Goal: Information Seeking & Learning: Stay updated

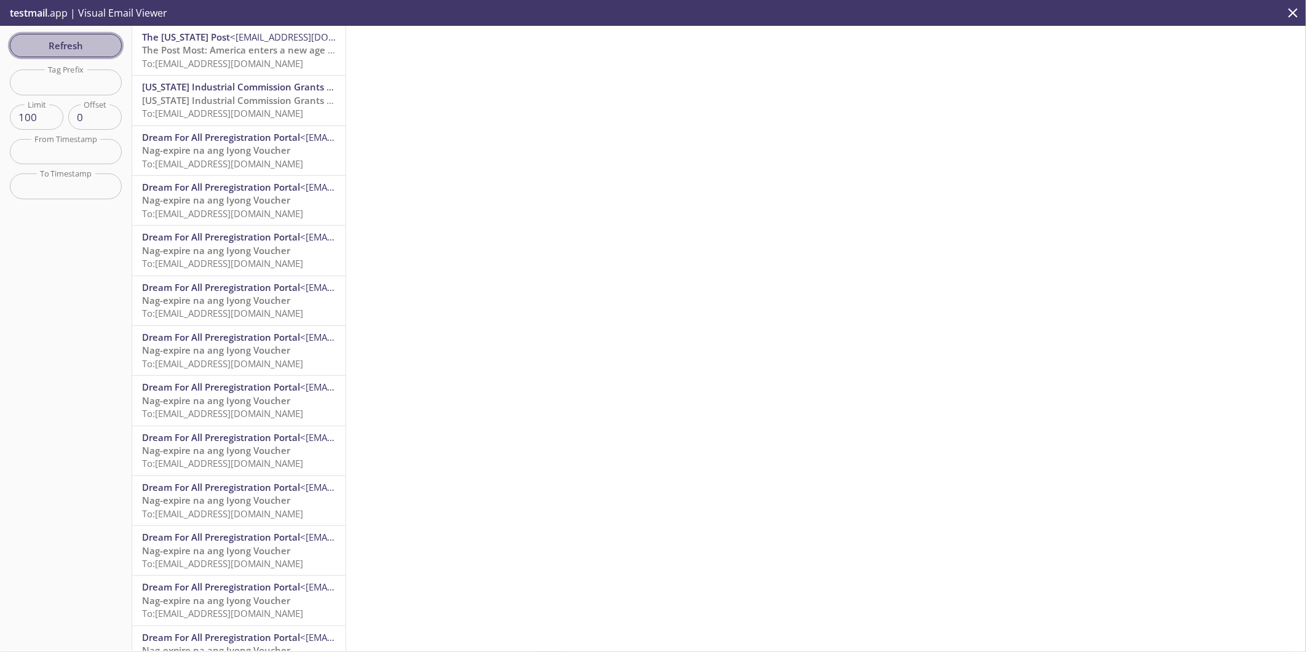
click at [71, 46] on span "Refresh" at bounding box center [66, 46] width 92 height 16
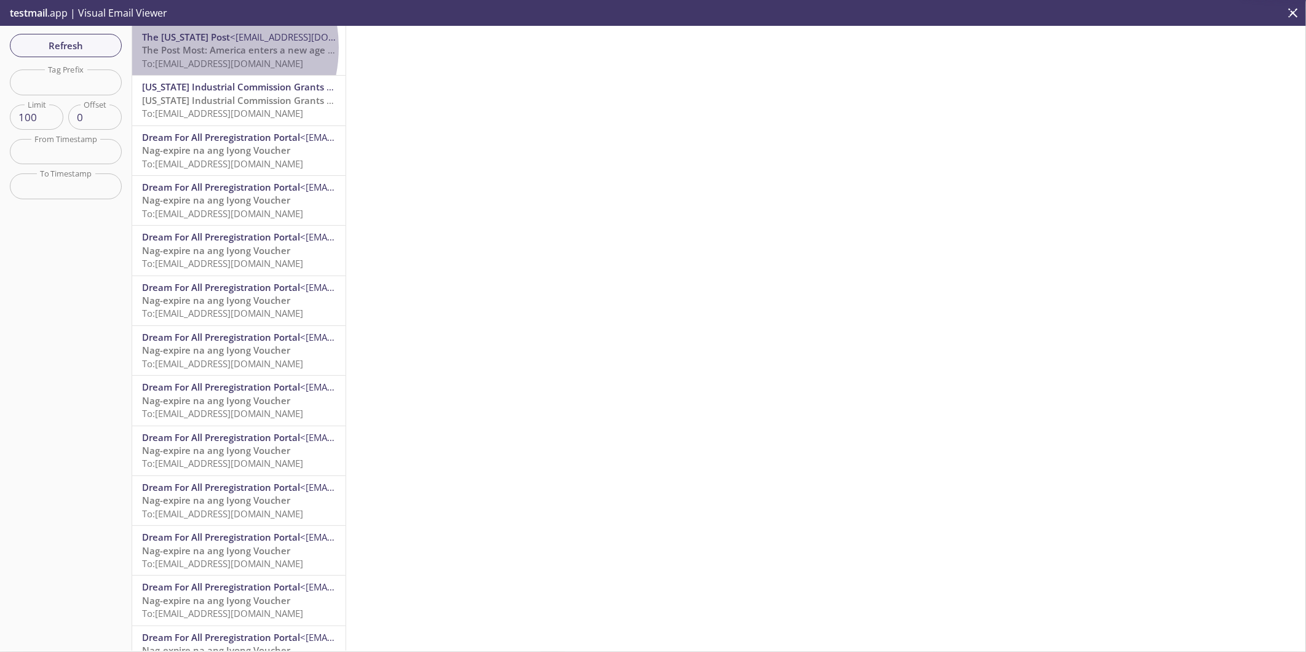
click at [197, 47] on span "The Post Most: America enters a new age of political violence" at bounding box center [277, 50] width 271 height 12
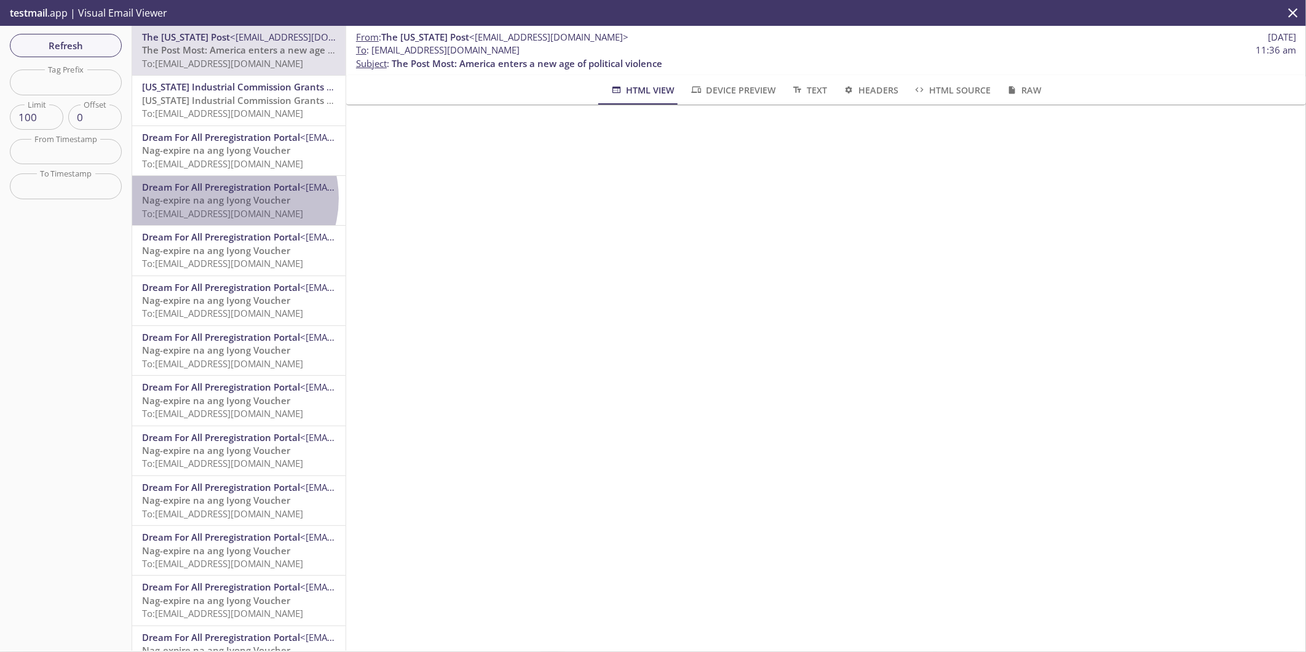
click at [229, 199] on span "Nag-expire na ang Iyong Voucher" at bounding box center [216, 200] width 148 height 12
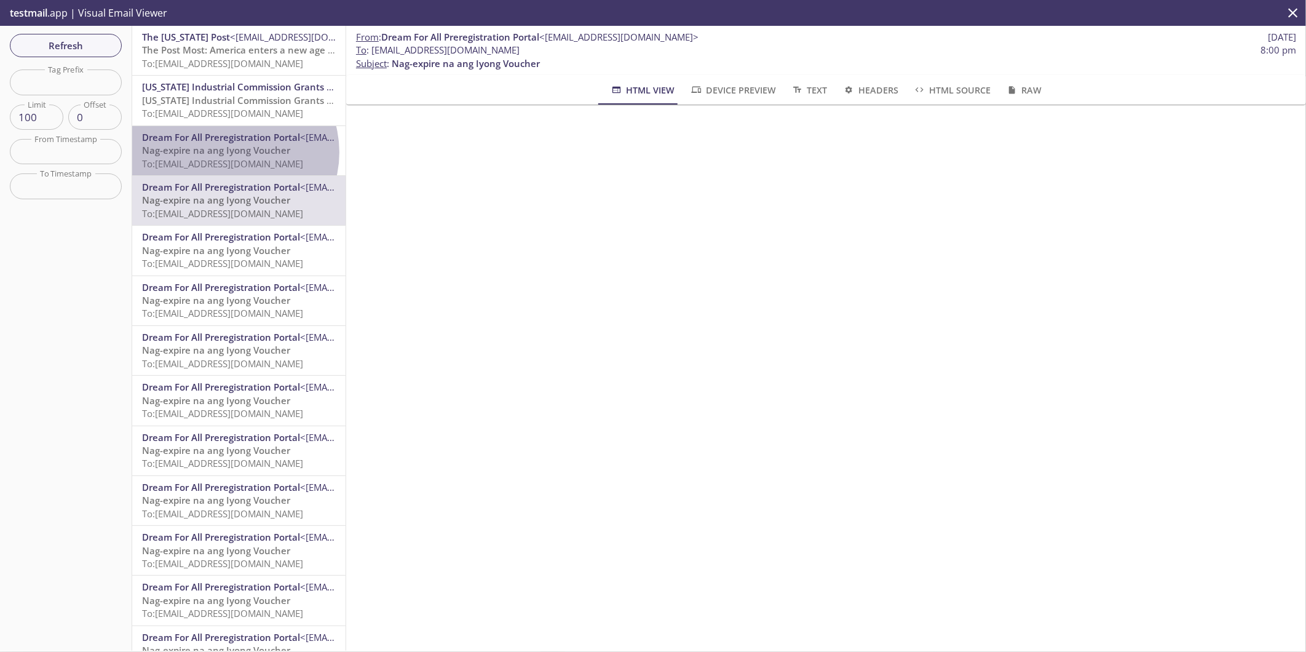
click at [231, 152] on span "Nag-expire na ang Iyong Voucher" at bounding box center [216, 150] width 148 height 12
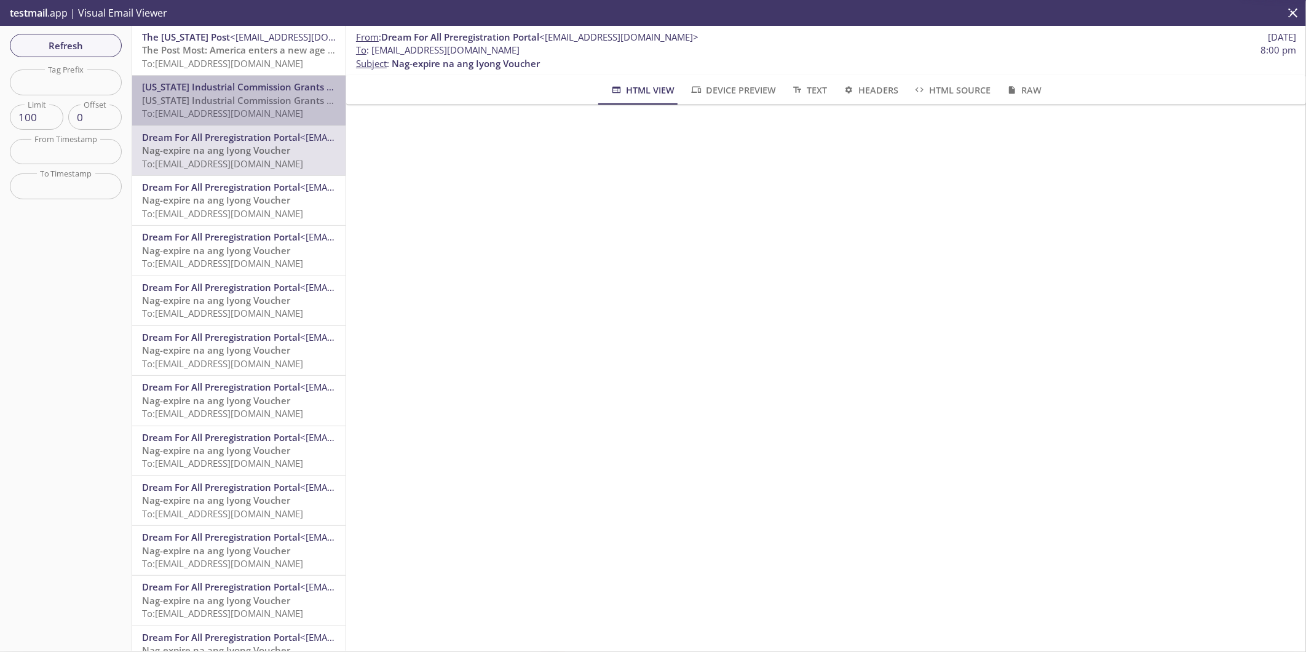
click at [255, 109] on span "To: czyt9.NDIC_benjamin_benedict@inbox.testmail.app" at bounding box center [222, 113] width 161 height 12
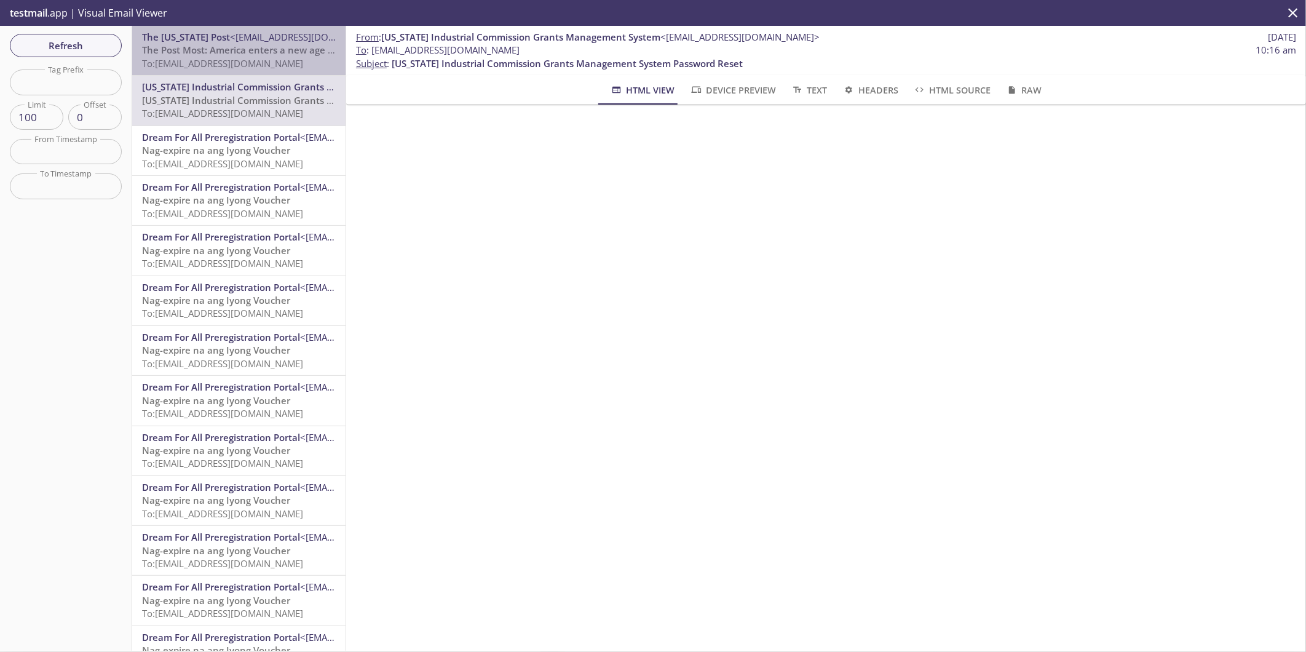
click at [267, 51] on span "The Post Most: America enters a new age of political violence" at bounding box center [277, 50] width 271 height 12
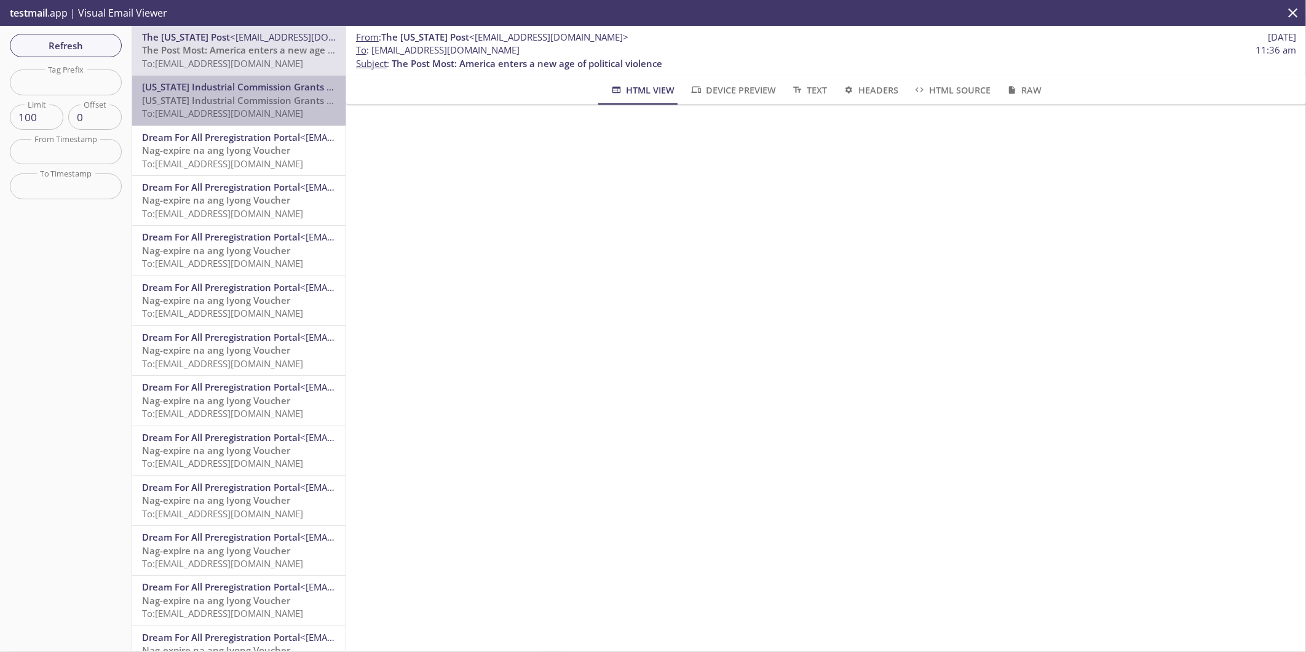
click at [261, 101] on span "[US_STATE] Industrial Commission Grants Management System Password Reset" at bounding box center [317, 100] width 351 height 12
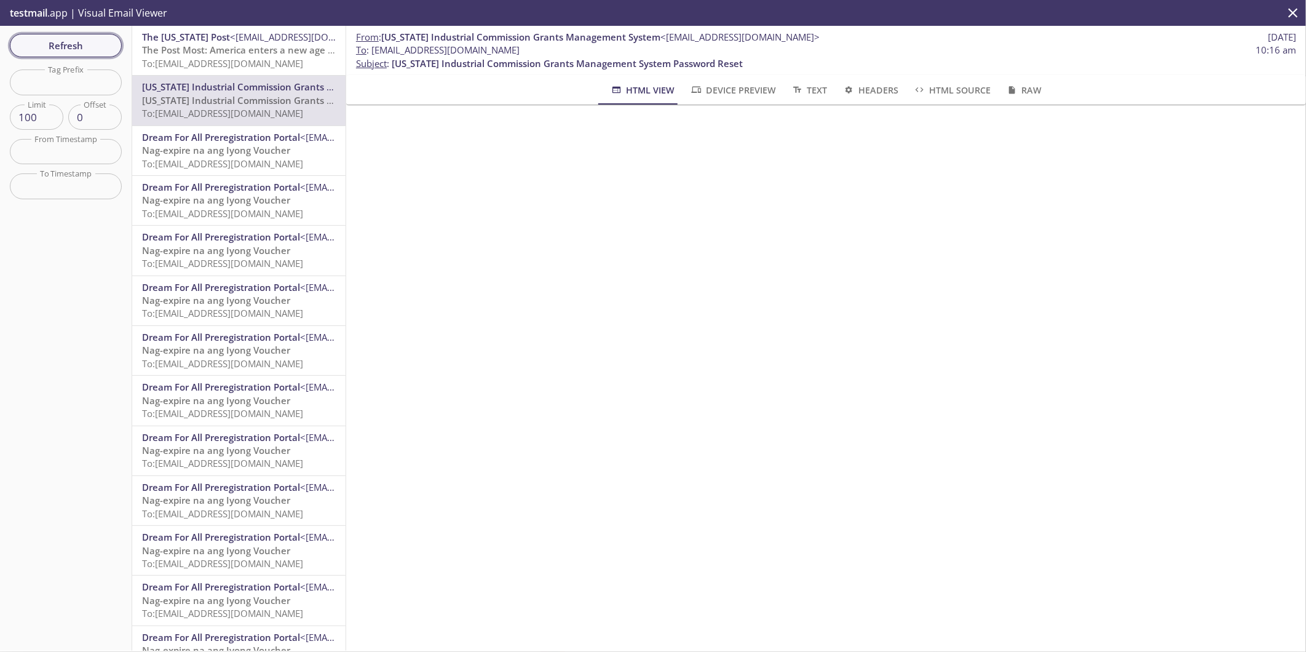
click at [83, 50] on span "Refresh" at bounding box center [66, 46] width 92 height 16
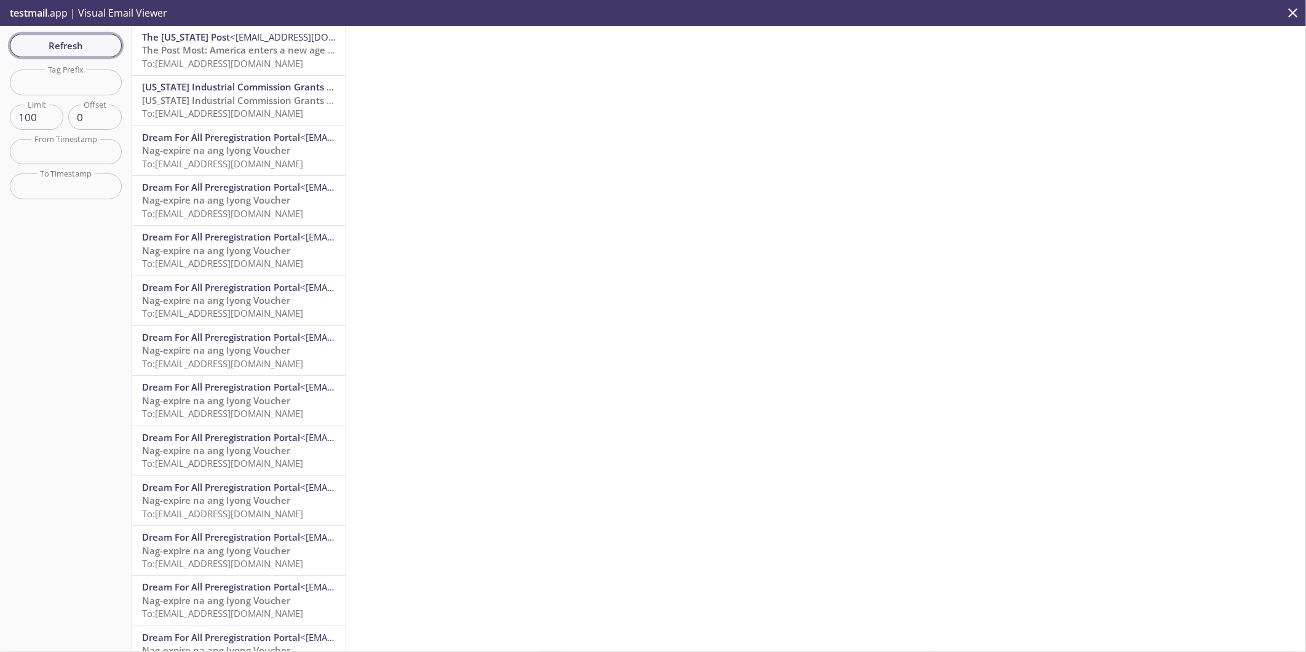
click at [59, 38] on span "Refresh" at bounding box center [66, 46] width 92 height 16
click at [53, 43] on span "Refresh" at bounding box center [66, 46] width 92 height 16
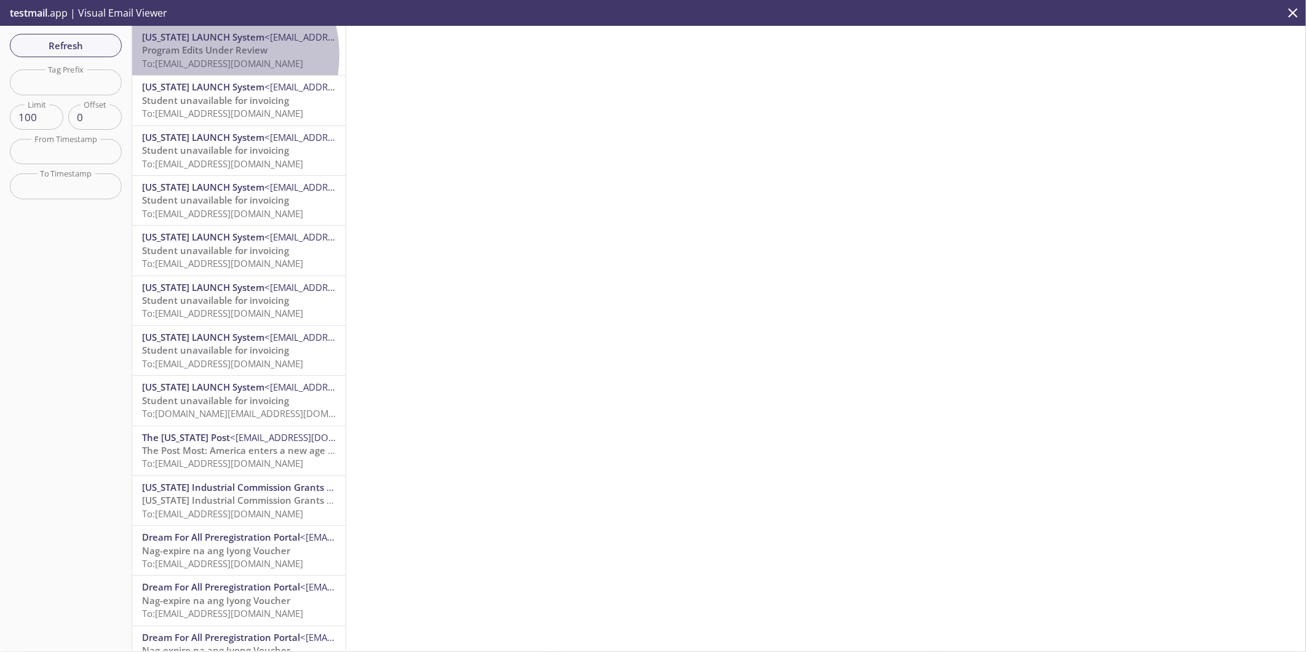
click at [210, 55] on span "Program Edits Under Review" at bounding box center [204, 50] width 125 height 12
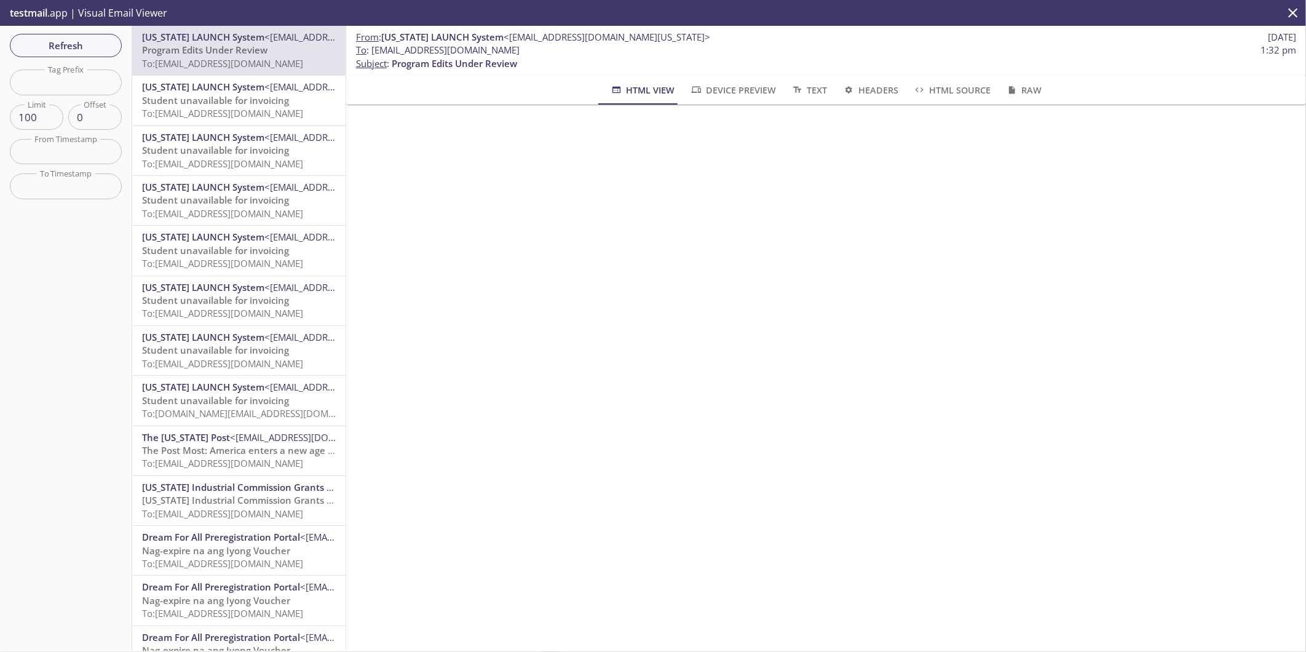
click at [74, 60] on div "Refresh Filters Tag Prefix Tag Prefix Limit 100 Limit Offset 0 Offset From Time…" at bounding box center [66, 338] width 132 height 625
click at [87, 51] on span "Refresh" at bounding box center [66, 46] width 92 height 16
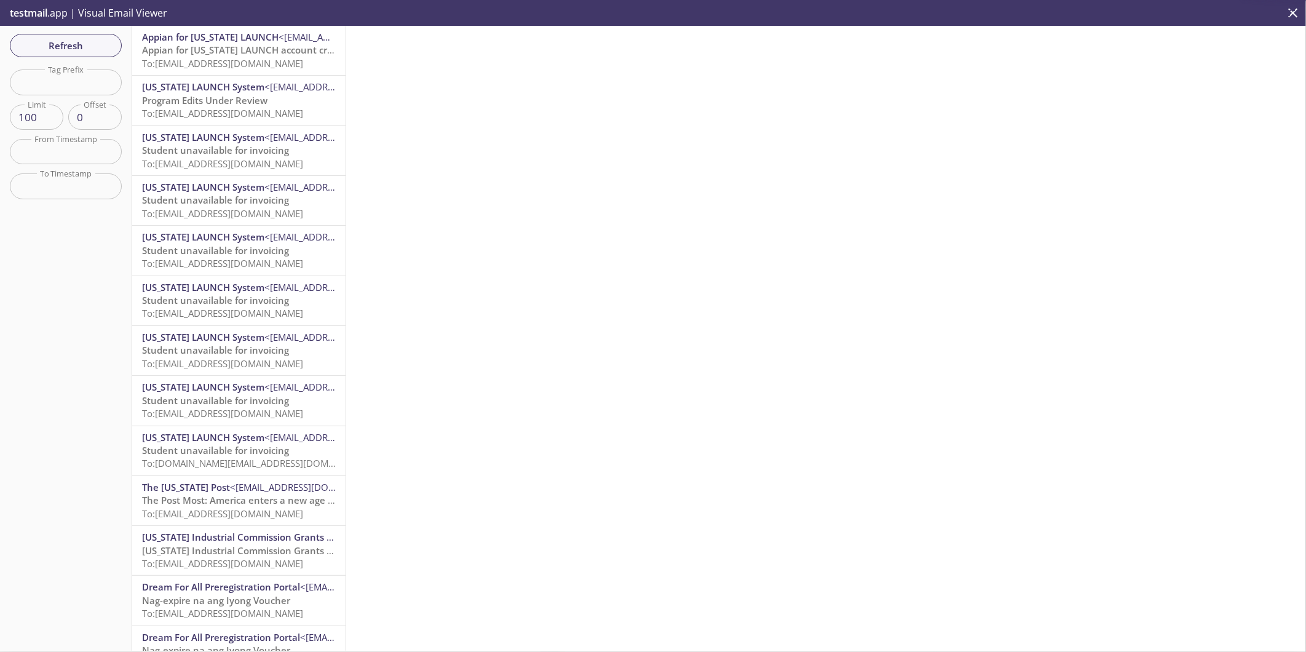
click at [191, 47] on span "Appian for [US_STATE] LAUNCH account creation" at bounding box center [249, 50] width 214 height 12
